Goal: Task Accomplishment & Management: Use online tool/utility

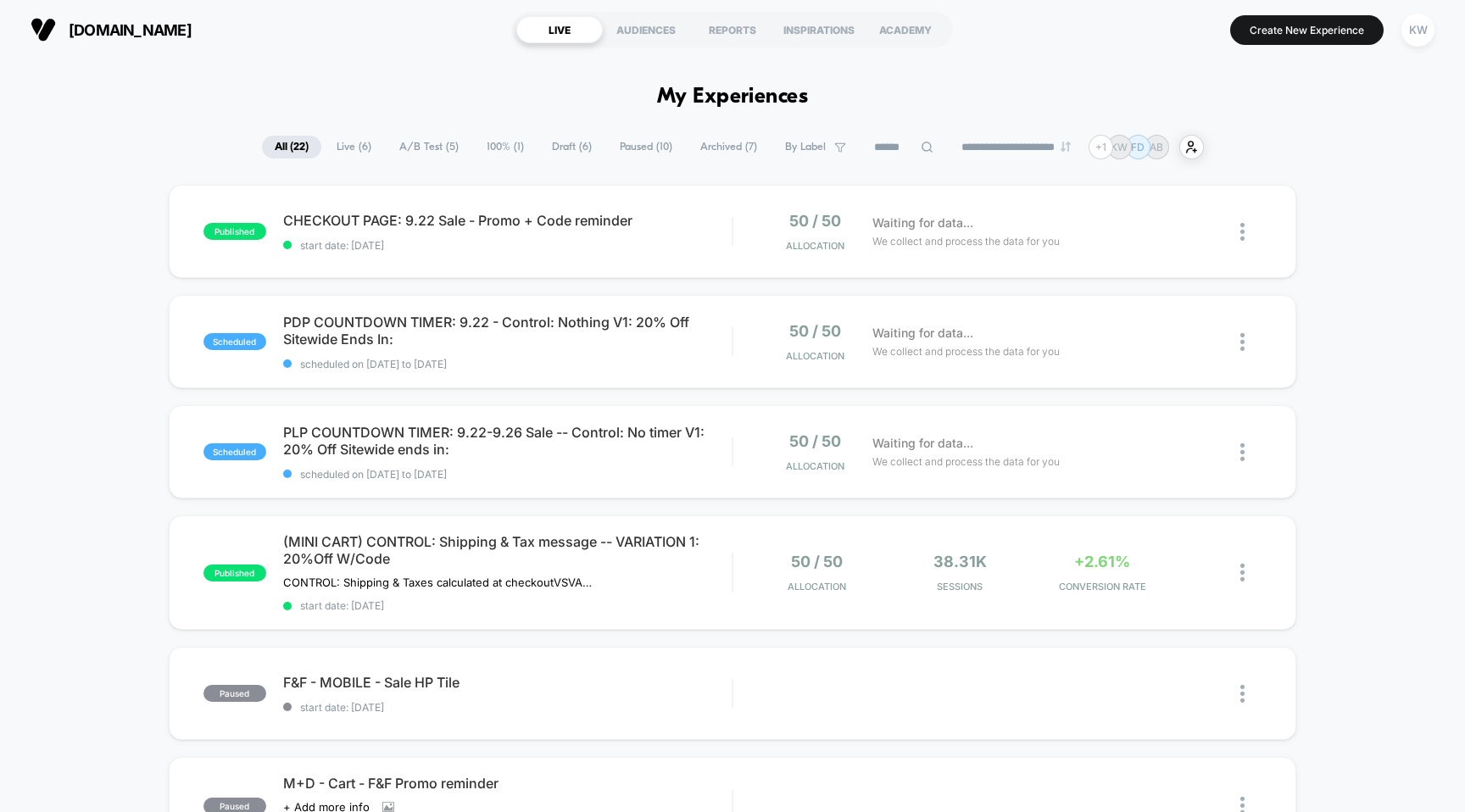
scroll to position [1694, 0]
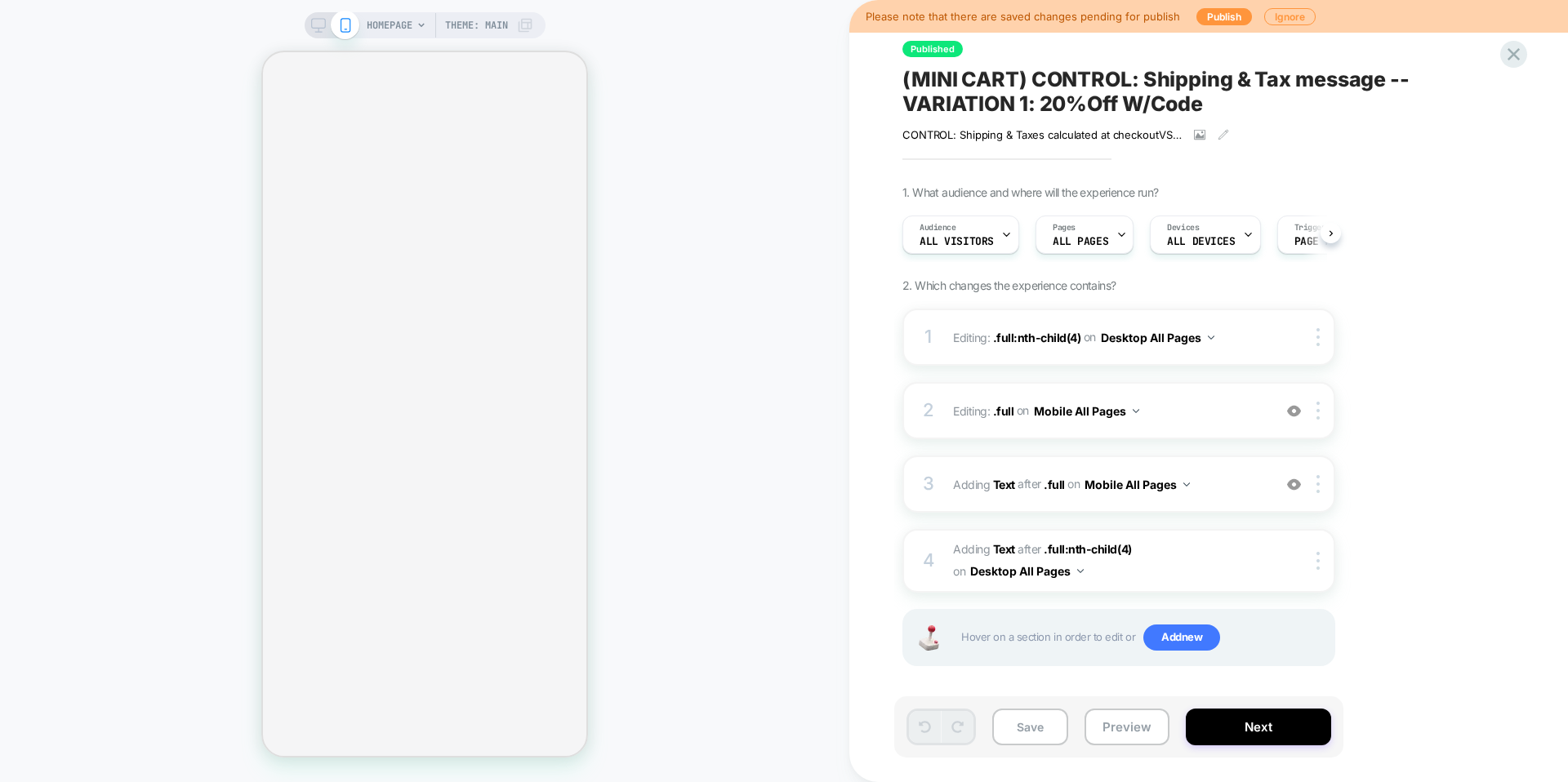
scroll to position [0, 1]
click at [1213, 22] on button "Publish" at bounding box center [1223, 17] width 55 height 18
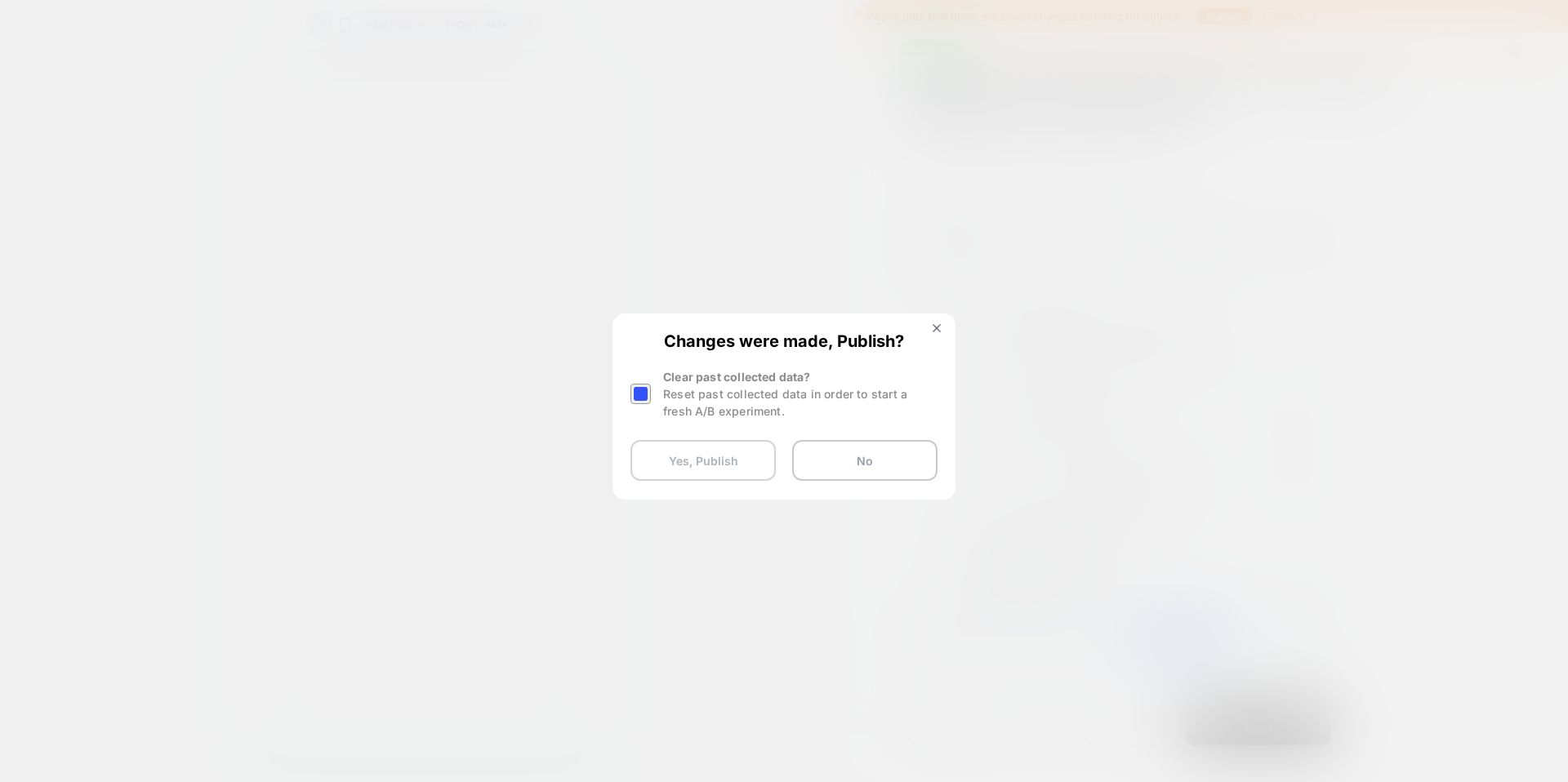
click at [715, 462] on button "Yes, Publish" at bounding box center [703, 460] width 146 height 41
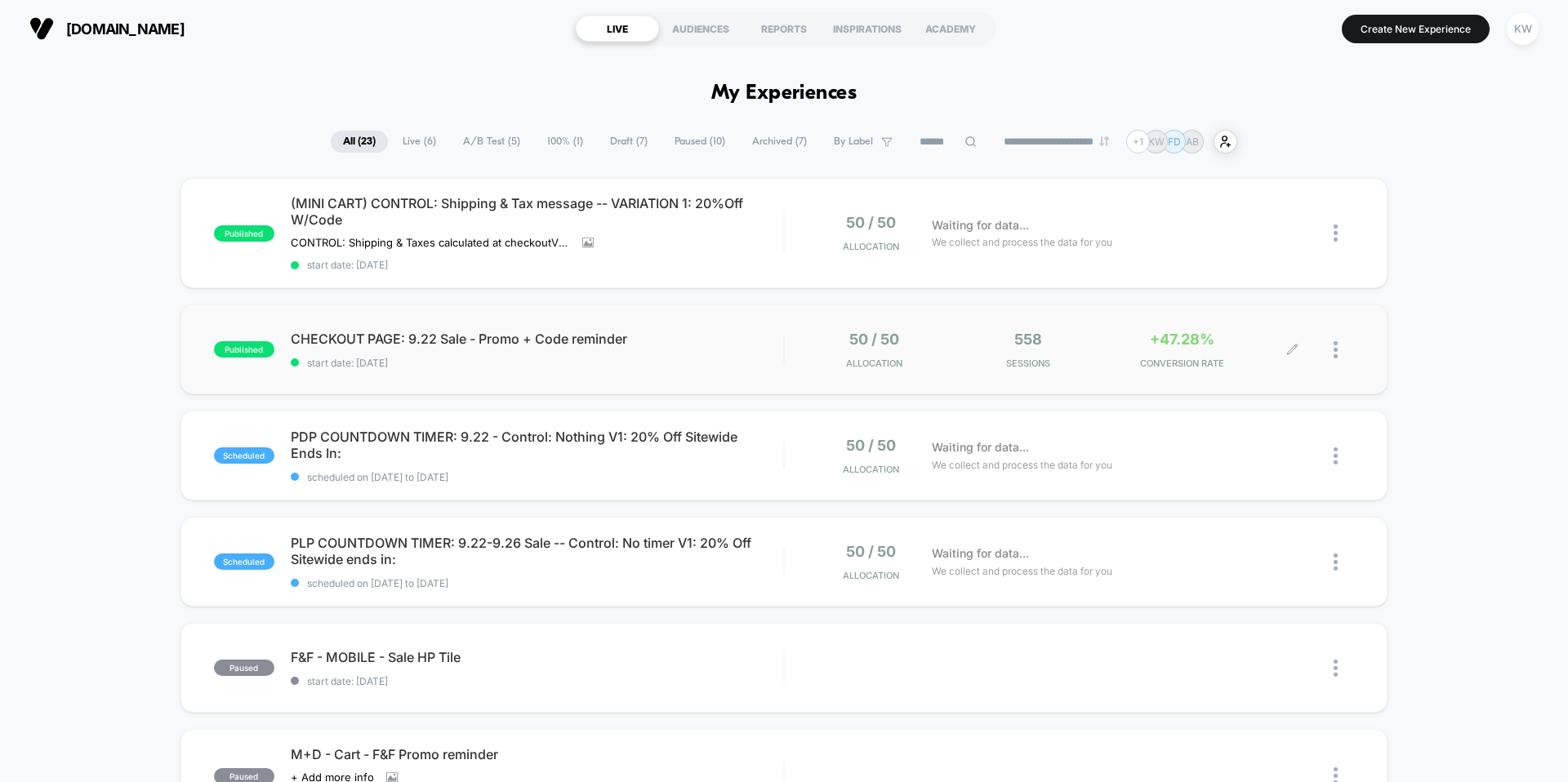
click at [1342, 360] on div at bounding box center [1343, 350] width 20 height 38
click at [1247, 255] on div "Edit" at bounding box center [1252, 257] width 147 height 37
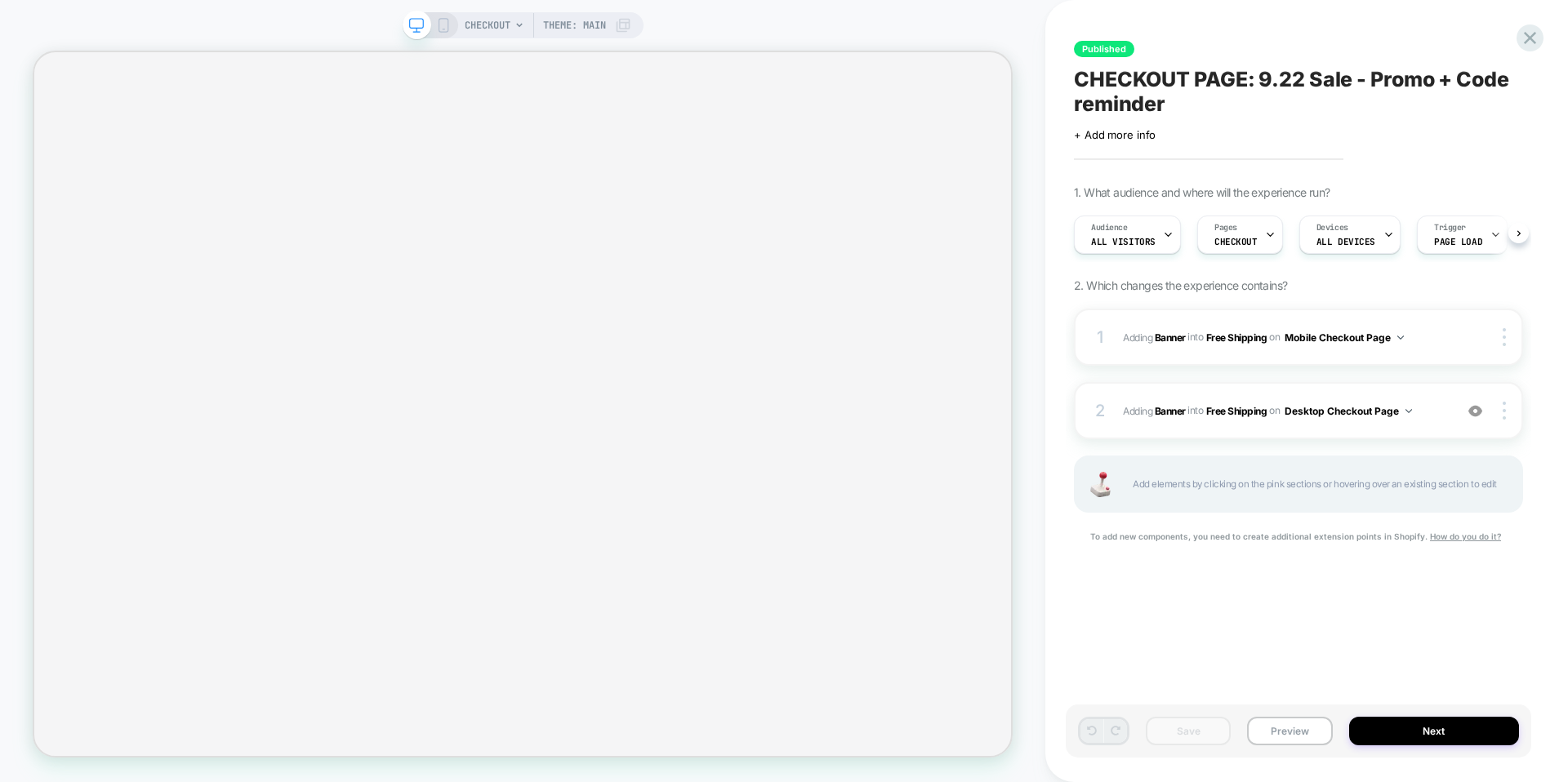
scroll to position [0, 1]
click at [1525, 37] on icon at bounding box center [1530, 38] width 22 height 22
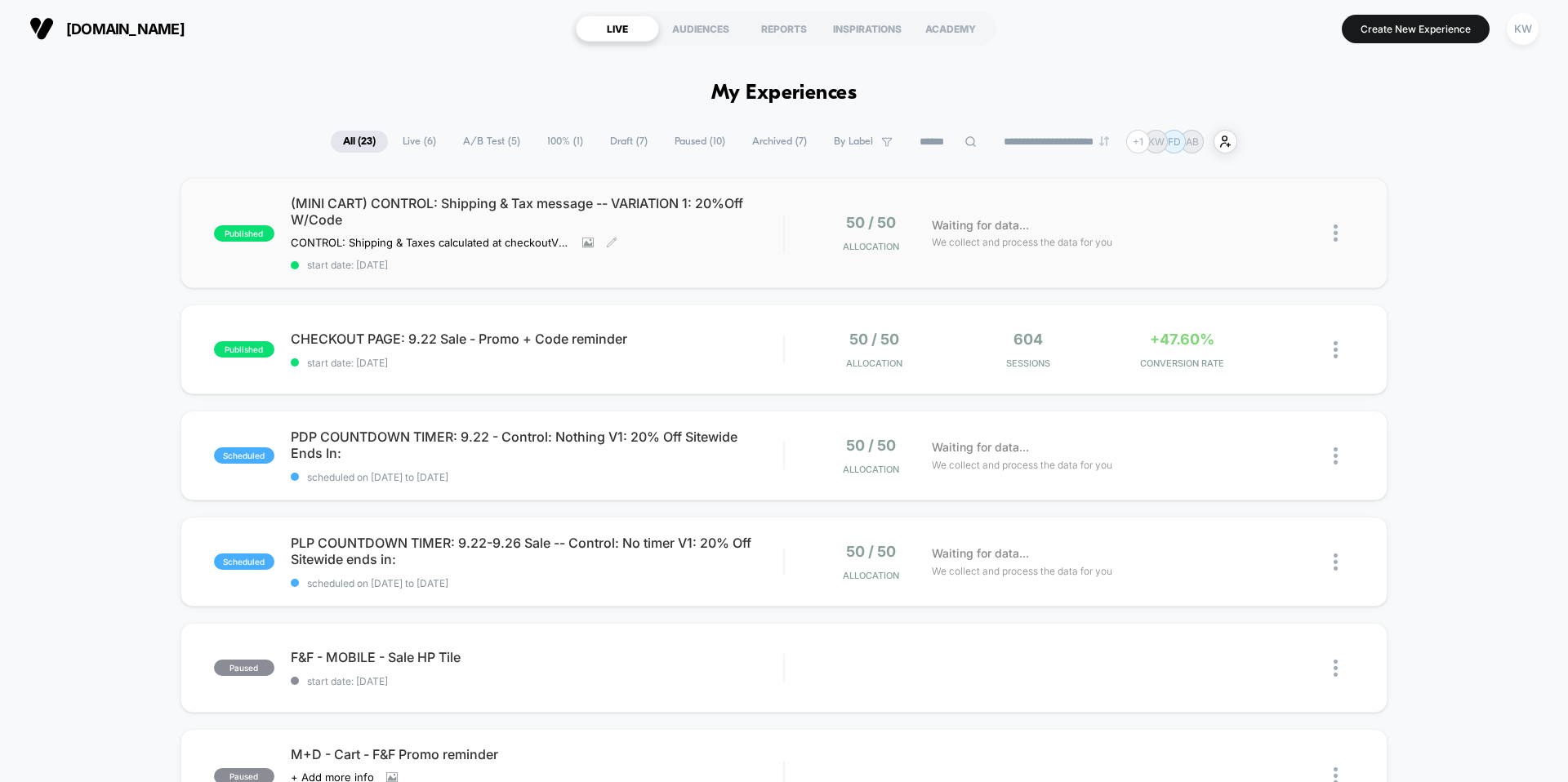
click at [779, 228] on div "(MINI CART) CONTROL: Shipping & Tax message -- VARIATION 1: 20%Off W/Code CONTR…" at bounding box center [537, 233] width 493 height 76
